Goal: Register for event/course

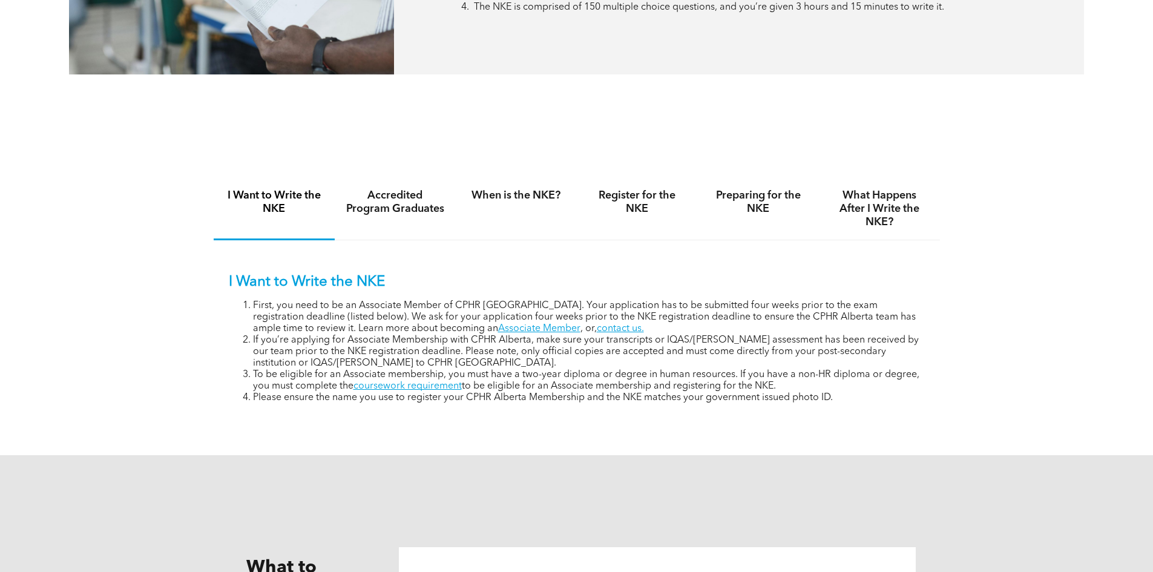
scroll to position [1090, 0]
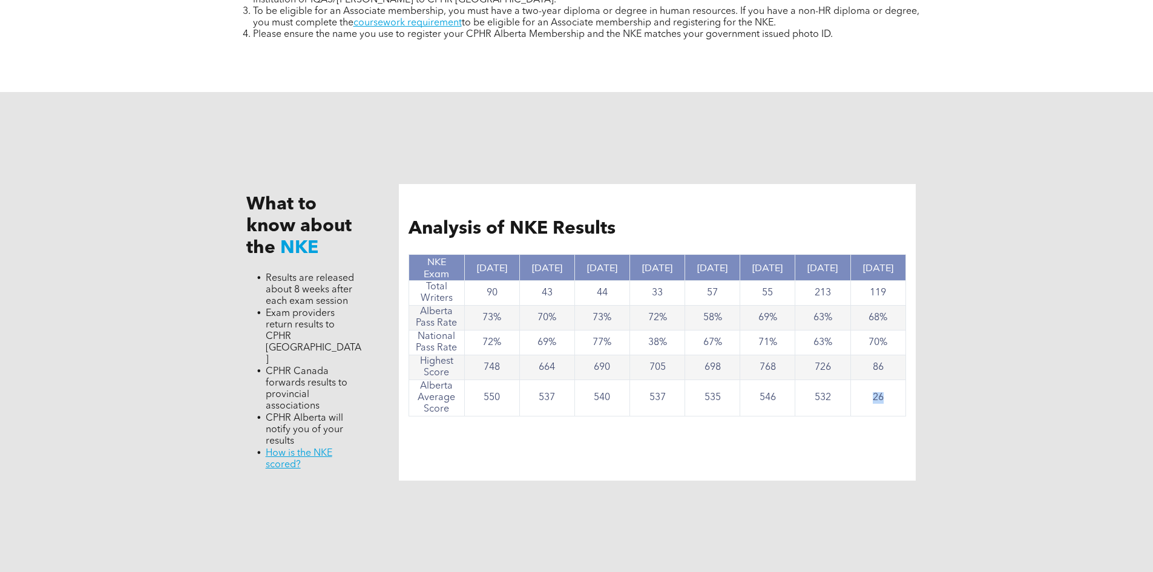
drag, startPoint x: 886, startPoint y: 400, endPoint x: 875, endPoint y: 400, distance: 11.5
click at [875, 400] on td "26" at bounding box center [878, 398] width 55 height 36
click at [838, 296] on td "213" at bounding box center [822, 293] width 55 height 25
click at [836, 315] on td "63%" at bounding box center [822, 318] width 55 height 25
click at [837, 340] on td "63%" at bounding box center [822, 343] width 55 height 25
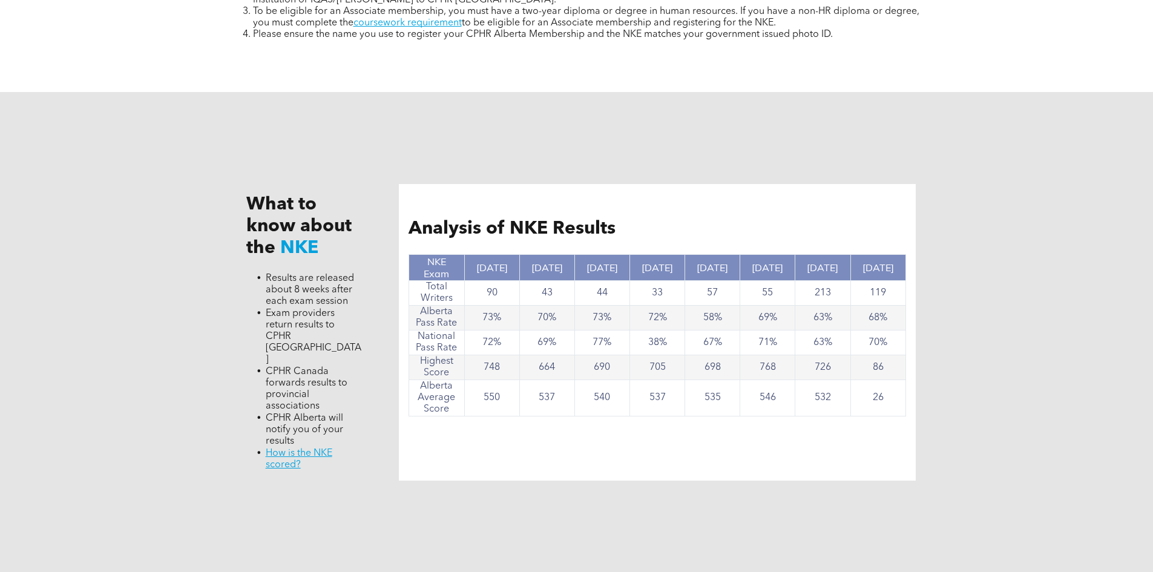
click at [837, 365] on td "726" at bounding box center [822, 367] width 55 height 25
click at [843, 395] on td "532" at bounding box center [822, 398] width 55 height 36
click at [510, 390] on td "550" at bounding box center [491, 398] width 55 height 36
click at [502, 289] on td "90" at bounding box center [491, 293] width 55 height 25
click at [493, 331] on td "72%" at bounding box center [491, 343] width 55 height 25
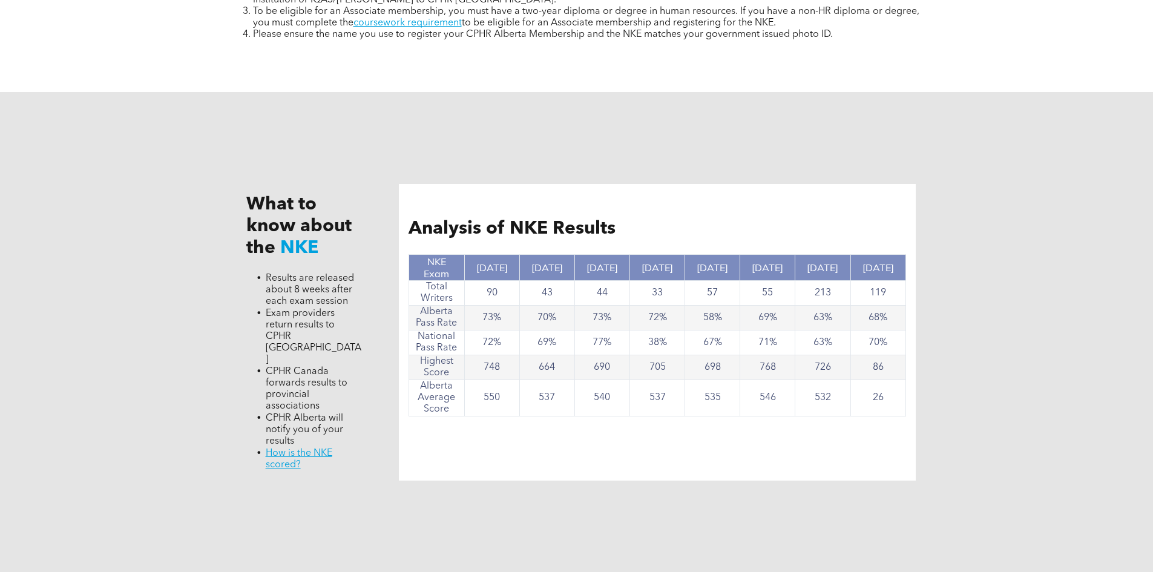
click at [1065, 335] on div "What to know about the NKE Results are released about 8 weeks after each exam s…" at bounding box center [576, 332] width 1153 height 481
click at [1105, 313] on div "What to know about the NKE Results are released about 8 weeks after each exam s…" at bounding box center [576, 332] width 1153 height 481
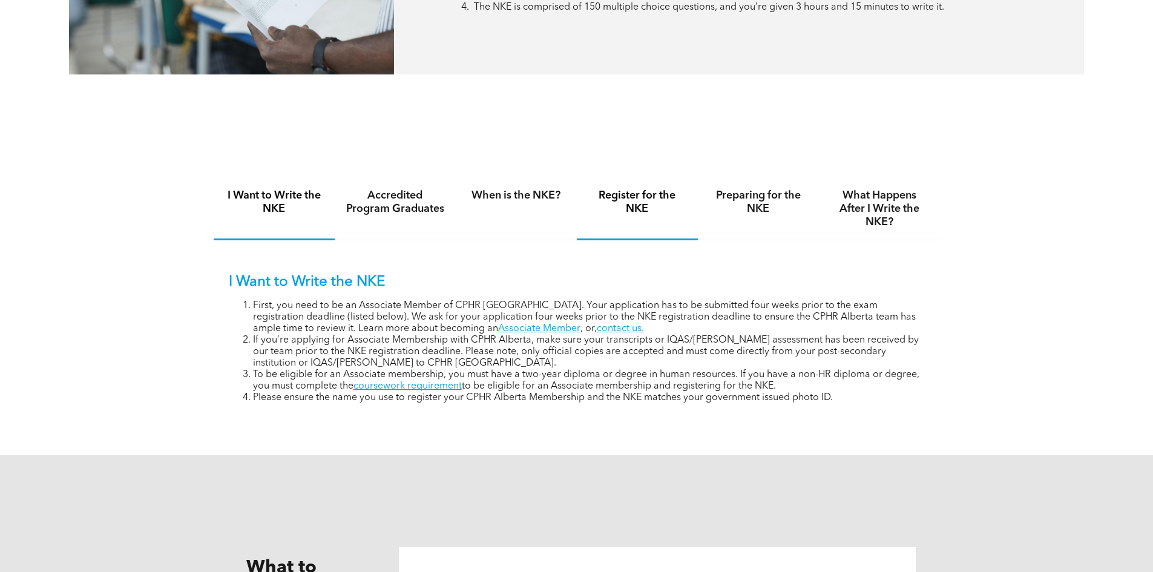
click at [657, 200] on h4 "Register for the NKE" at bounding box center [637, 202] width 99 height 27
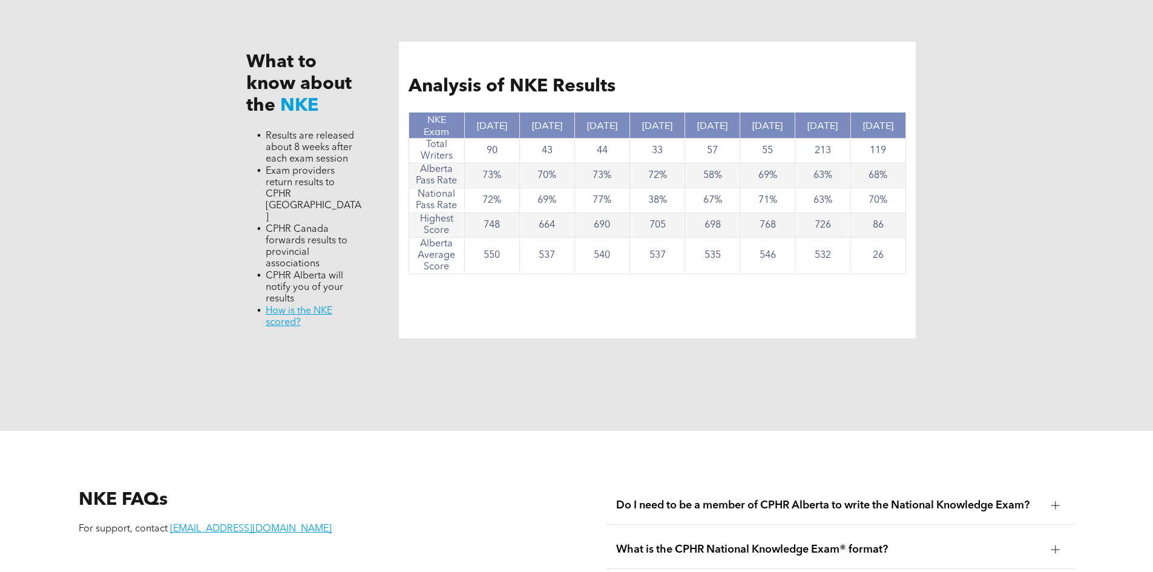
scroll to position [1756, 0]
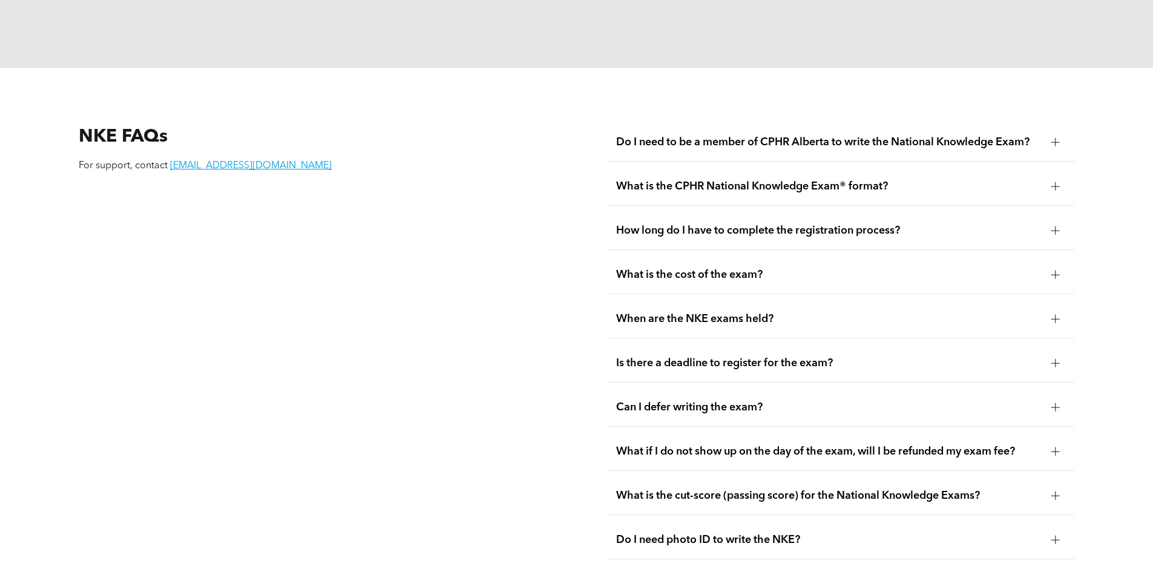
click at [722, 389] on div "Can I defer writing the exam?" at bounding box center [841, 408] width 468 height 38
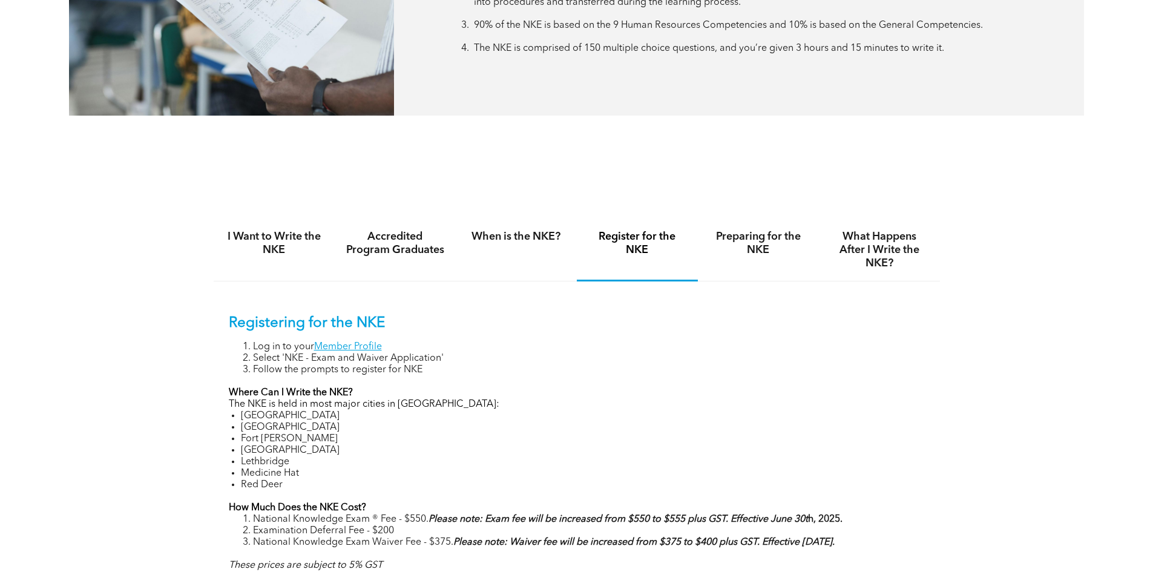
scroll to position [666, 0]
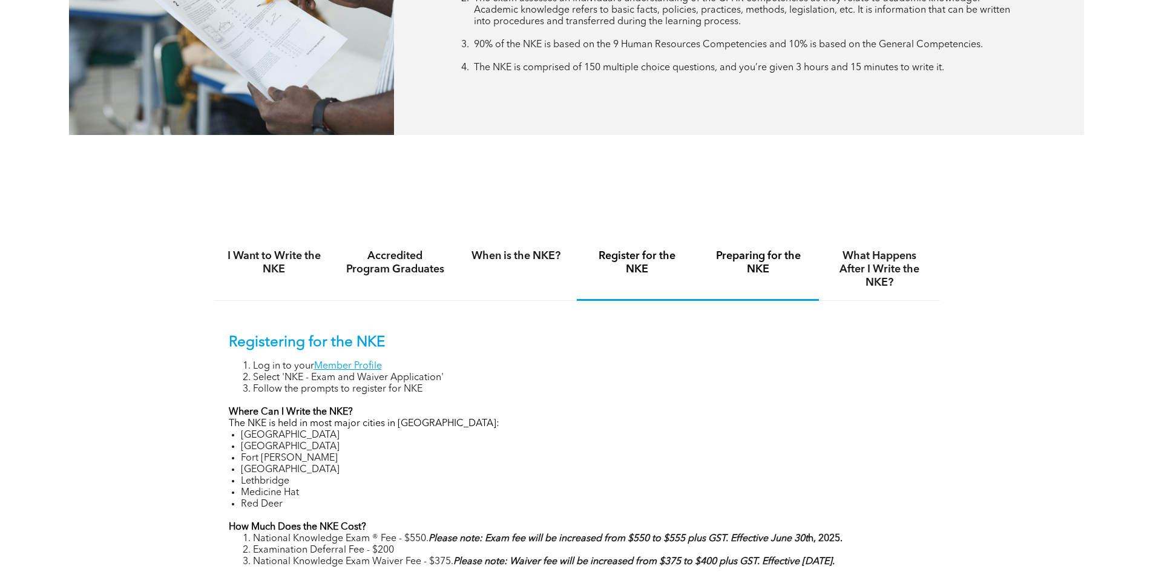
click at [760, 261] on h4 "Preparing for the NKE" at bounding box center [758, 262] width 99 height 27
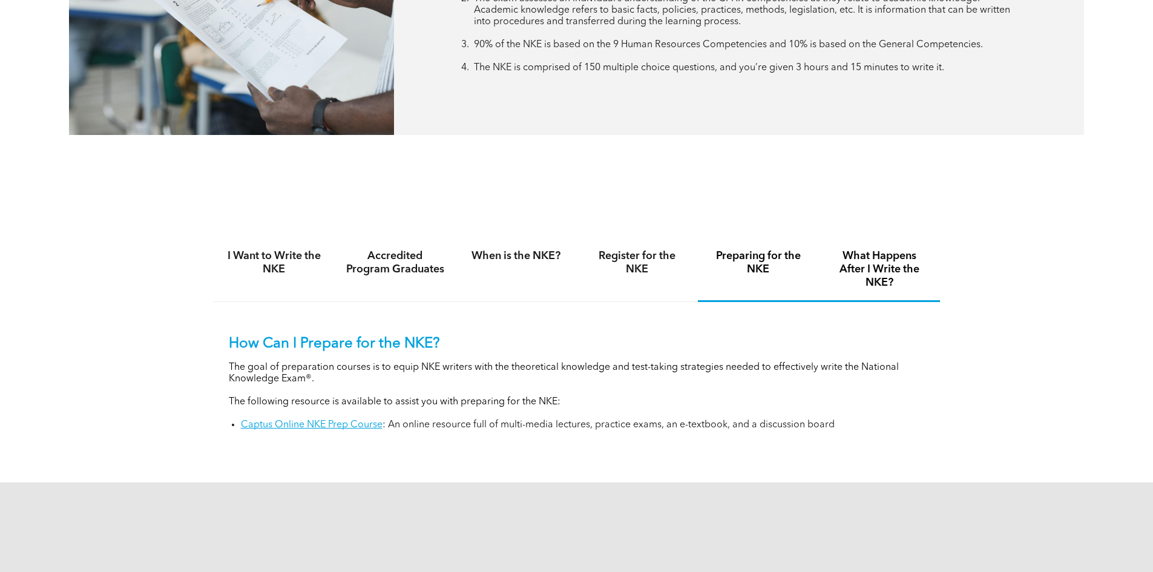
click at [878, 280] on h4 "What Happens After I Write the NKE?" at bounding box center [879, 269] width 99 height 40
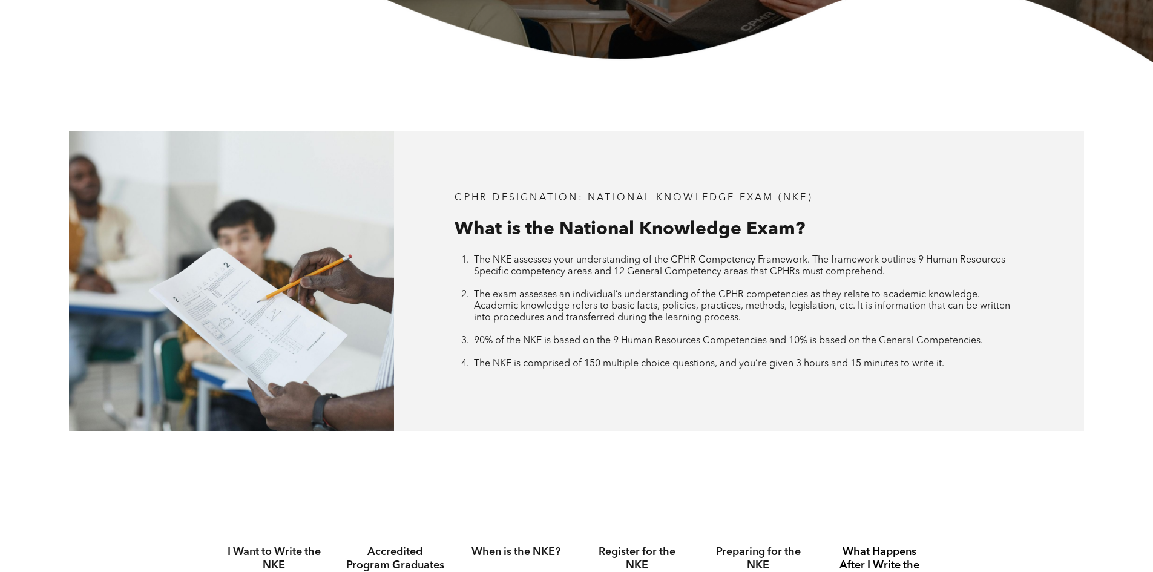
scroll to position [363, 0]
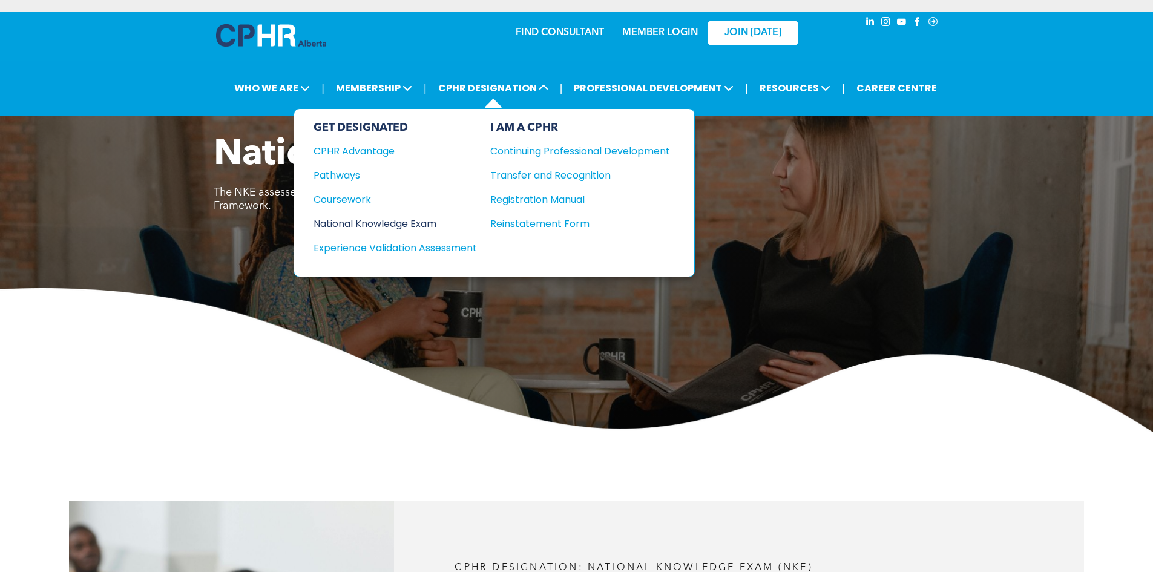
click at [416, 218] on div "National Knowledge Exam" at bounding box center [387, 223] width 147 height 15
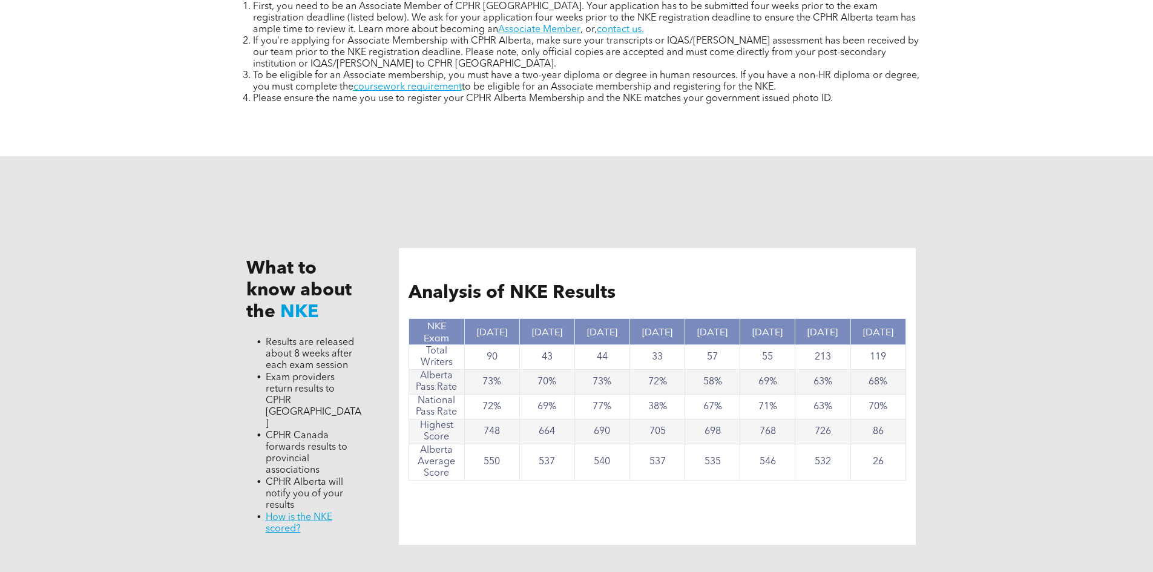
scroll to position [848, 0]
